Goal: Information Seeking & Learning: Learn about a topic

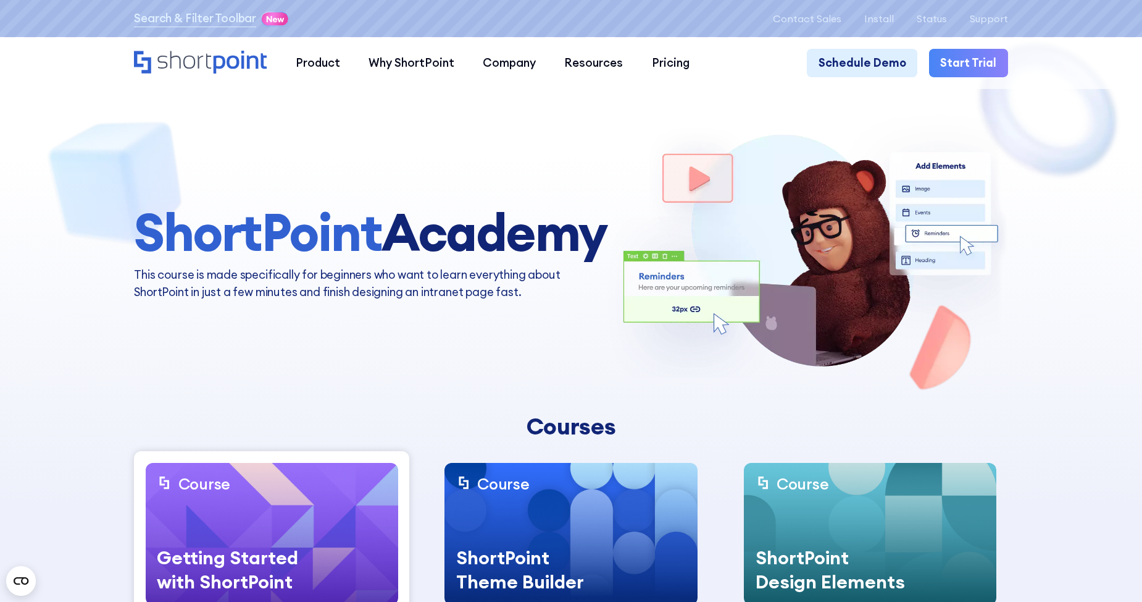
click at [590, 427] on div "Courses" at bounding box center [571, 426] width 463 height 27
drag, startPoint x: 590, startPoint y: 427, endPoint x: 566, endPoint y: 434, distance: 25.0
click at [566, 434] on div "Courses" at bounding box center [571, 426] width 463 height 27
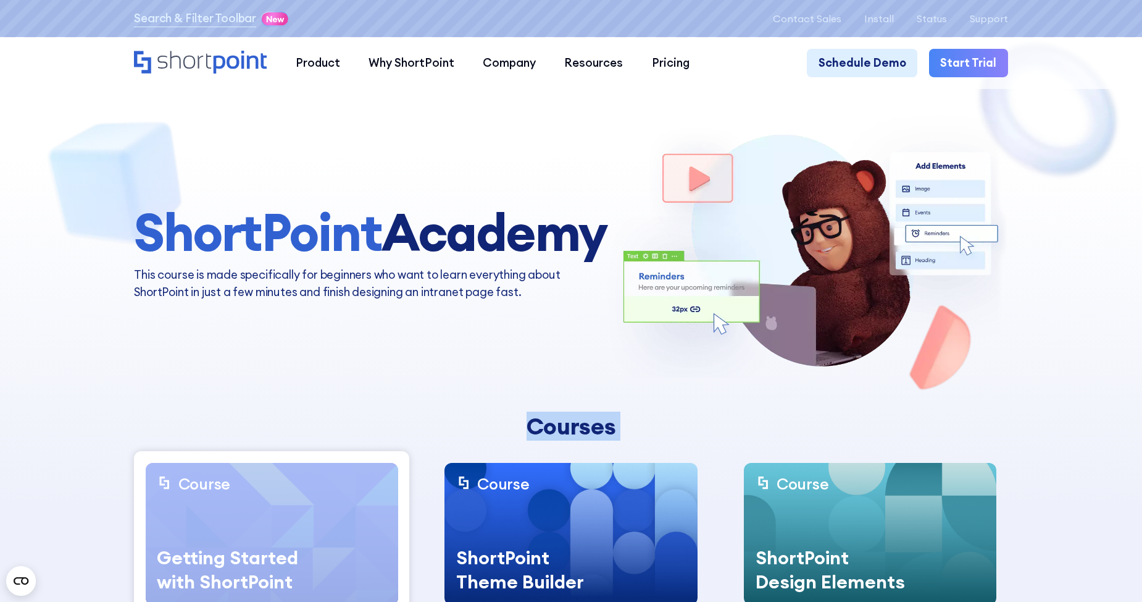
click at [566, 434] on div "Courses" at bounding box center [571, 426] width 463 height 27
drag, startPoint x: 566, startPoint y: 434, endPoint x: 551, endPoint y: 436, distance: 15.0
click at [551, 436] on div "Courses" at bounding box center [571, 426] width 463 height 27
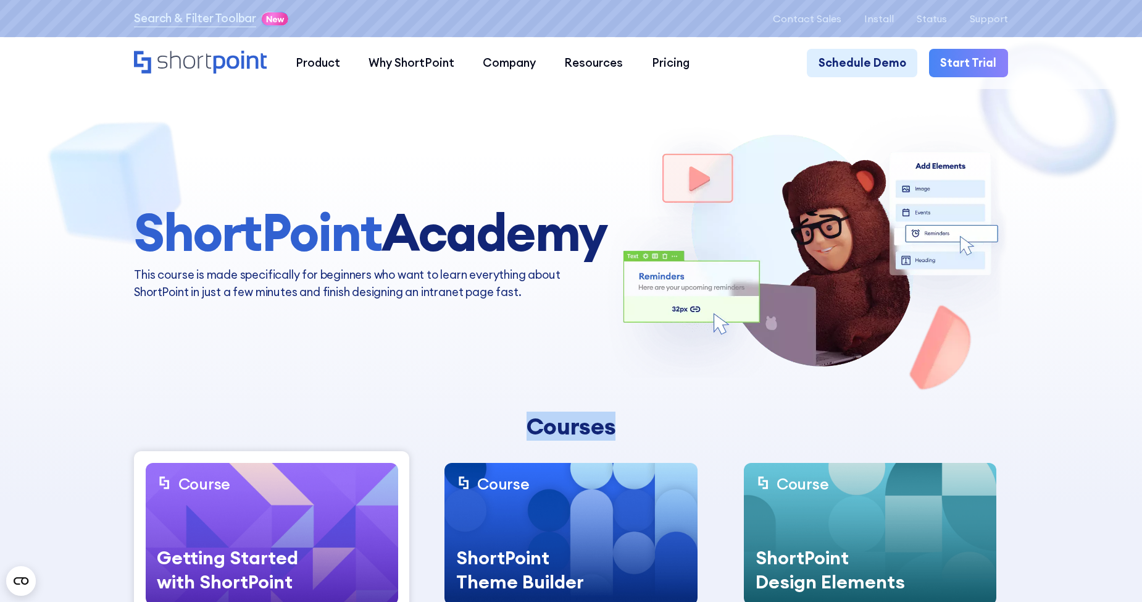
click at [551, 436] on div "Courses" at bounding box center [571, 426] width 463 height 27
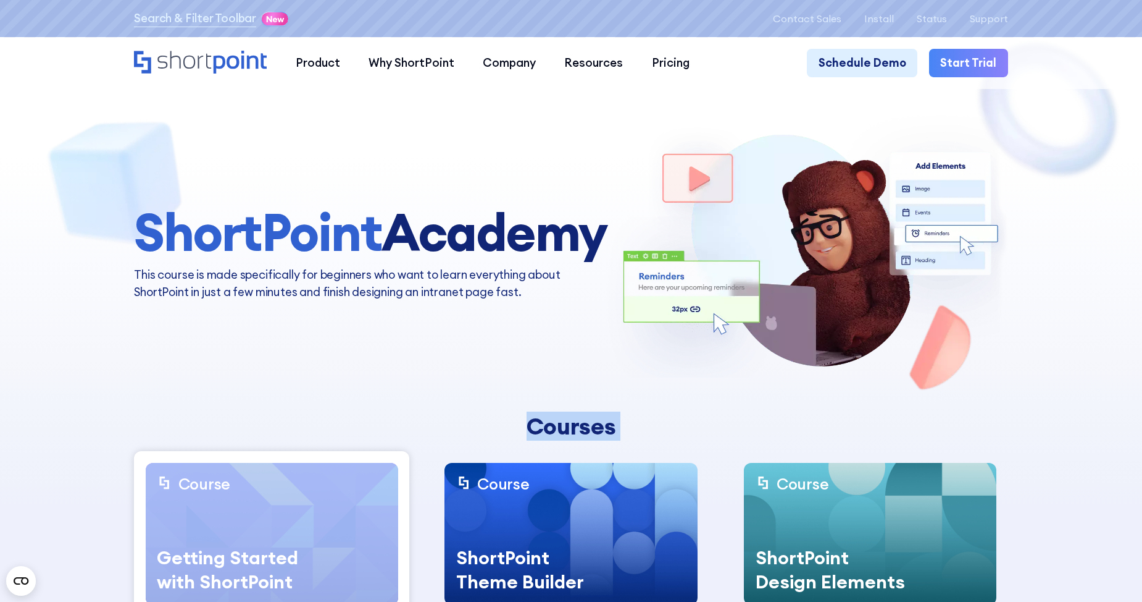
click at [551, 436] on div "Courses" at bounding box center [571, 426] width 463 height 27
